Goal: Information Seeking & Learning: Check status

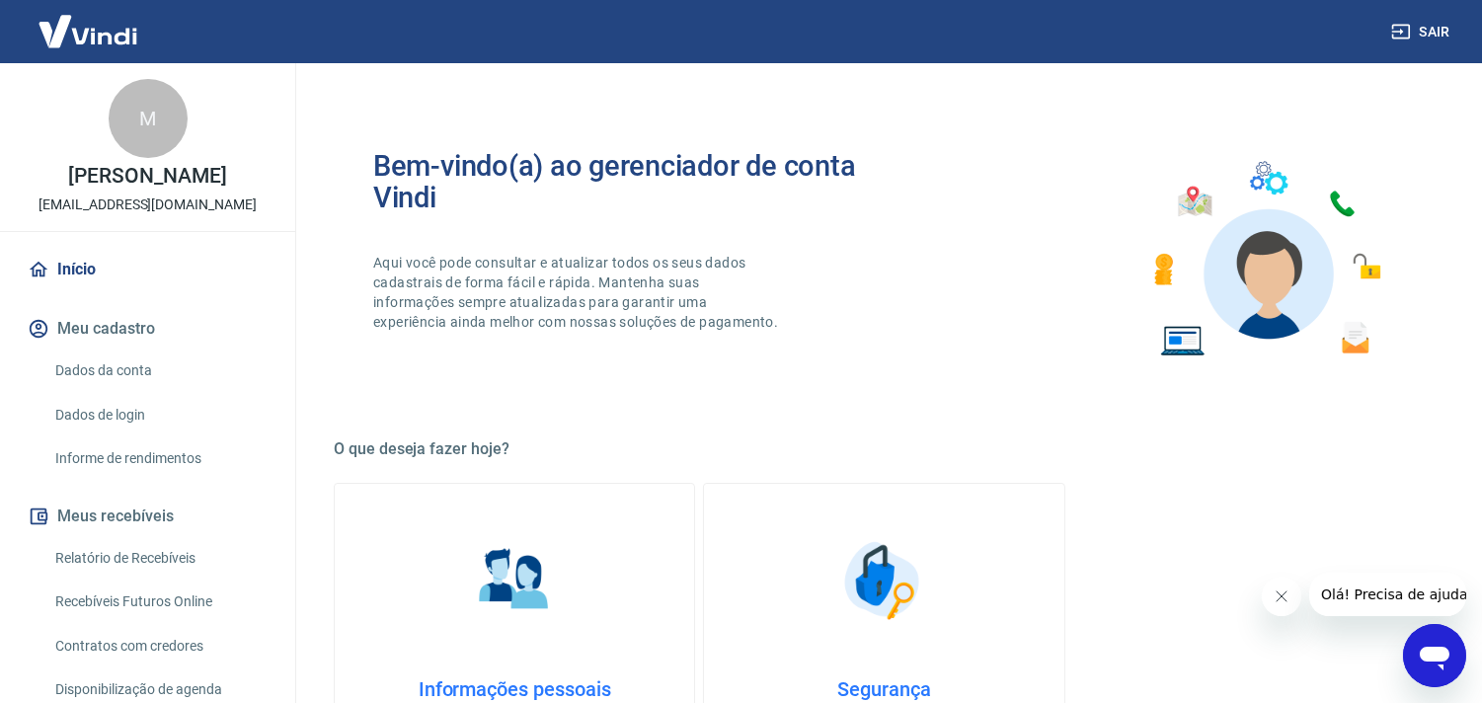
click at [143, 547] on link "Relatório de Recebíveis" at bounding box center [159, 558] width 224 height 40
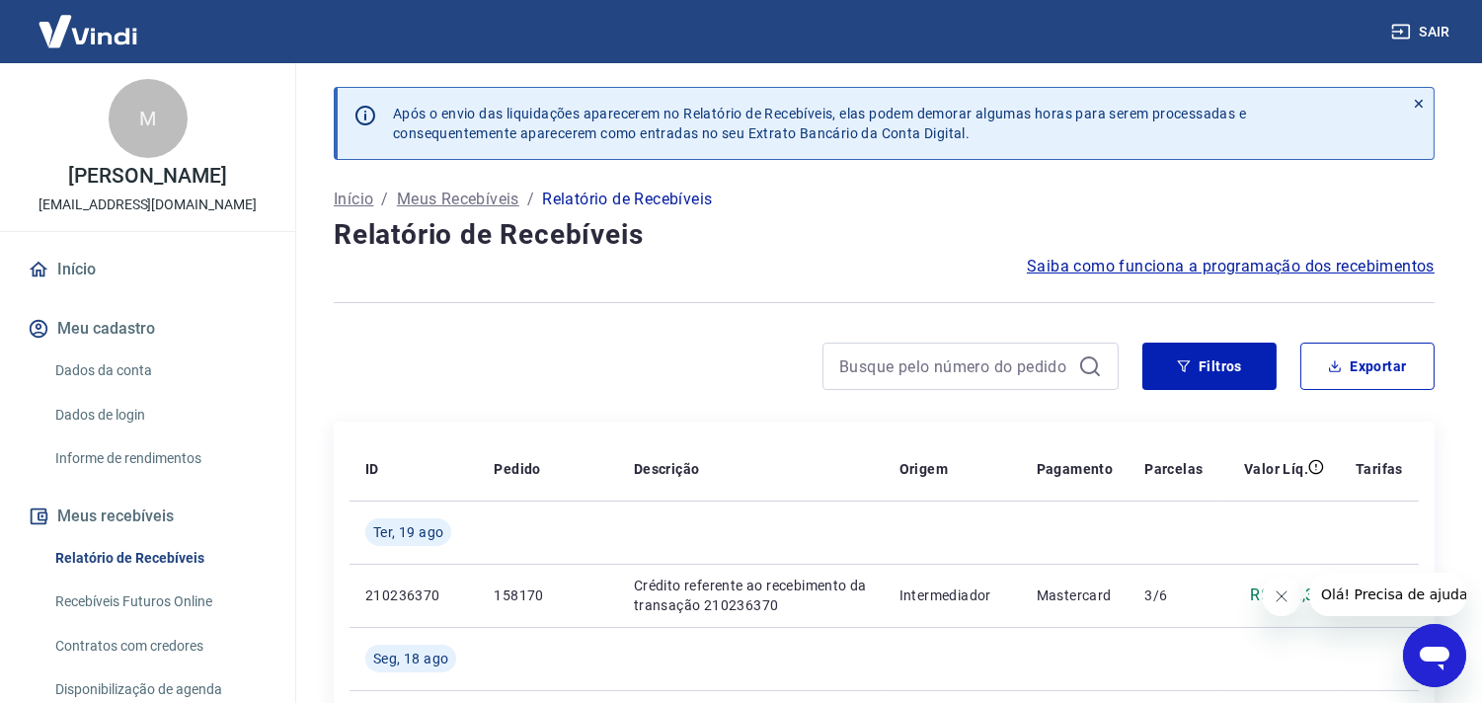
scroll to position [327, 0]
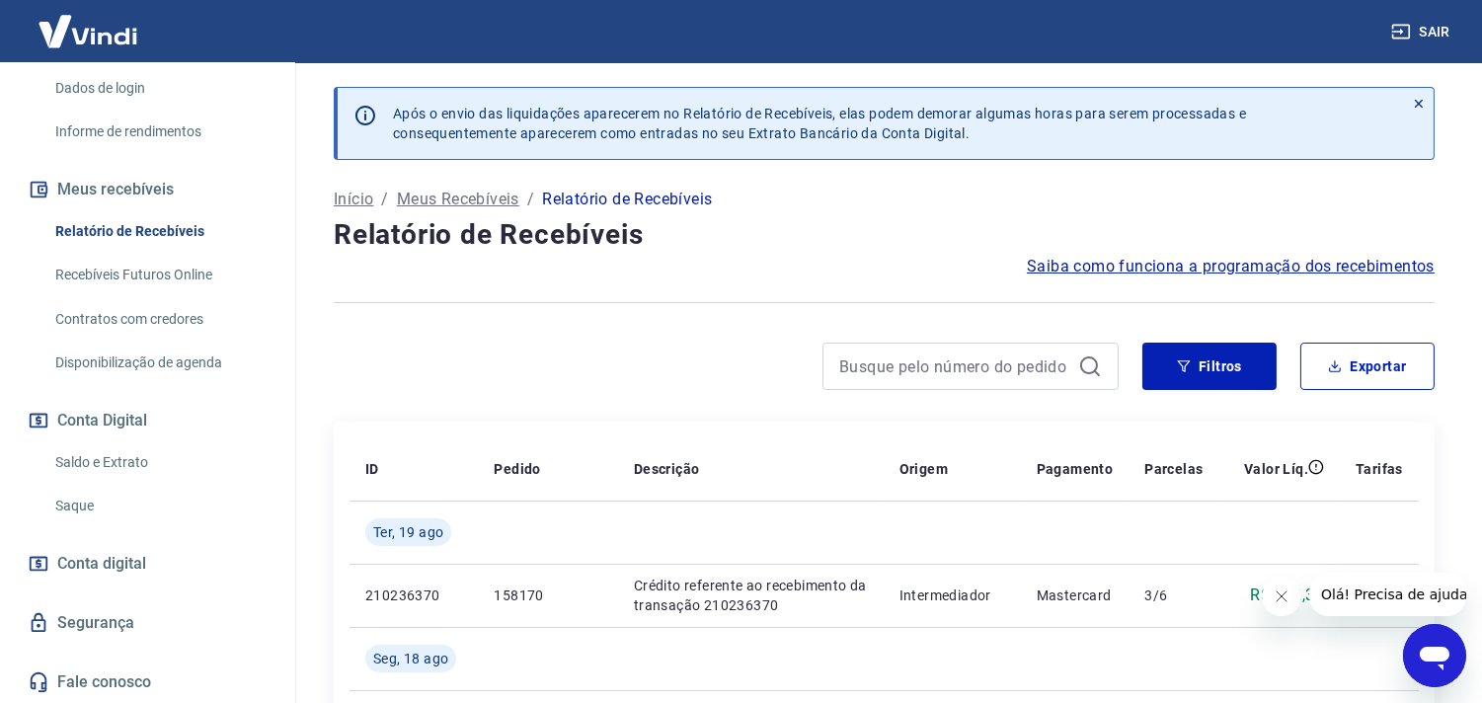
click at [71, 465] on link "Saldo e Extrato" at bounding box center [159, 462] width 224 height 40
